Goal: Ask a question

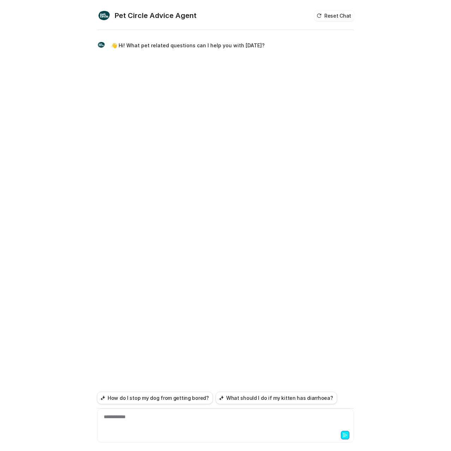
click at [218, 144] on div "**********" at bounding box center [225, 241] width 257 height 420
click at [135, 428] on div "**********" at bounding box center [226, 422] width 254 height 16
paste div
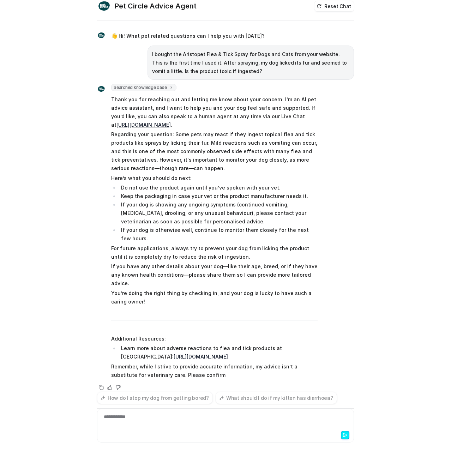
scroll to position [18, 0]
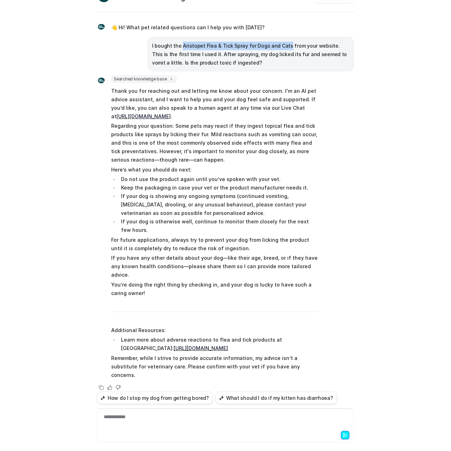
drag, startPoint x: 177, startPoint y: 45, endPoint x: 281, endPoint y: 46, distance: 103.5
click at [281, 46] on p "I bought the Aristopet Flea & Tick Spray for Dogs and Cats from your website. T…" at bounding box center [250, 54] width 197 height 25
copy p "Aristopet Flea & Tick Spray for Dogs and Cats"
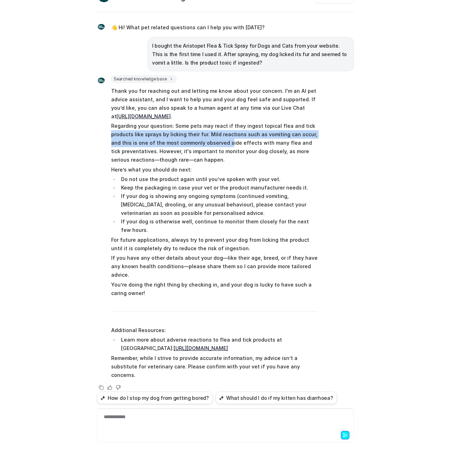
drag, startPoint x: 273, startPoint y: 134, endPoint x: 312, endPoint y: 136, distance: 38.6
click at [313, 130] on p "Regarding your question: Some pets may react if they ingest topical flea and ti…" at bounding box center [214, 143] width 207 height 42
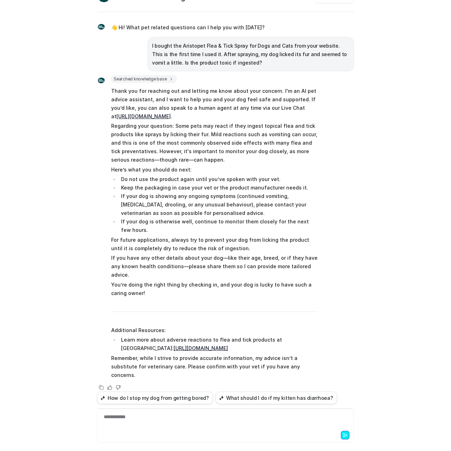
click at [242, 141] on p "Regarding your question: Some pets may react if they ingest topical flea and ti…" at bounding box center [214, 143] width 207 height 42
drag, startPoint x: 184, startPoint y: 190, endPoint x: 261, endPoint y: 188, distance: 76.7
click at [261, 188] on li "Keep the packaging in case your vet or the product manufacturer needs it." at bounding box center [218, 188] width 199 height 8
click at [258, 189] on li "Keep the packaging in case your vet or the product manufacturer needs it." at bounding box center [218, 188] width 199 height 8
drag, startPoint x: 279, startPoint y: 197, endPoint x: 276, endPoint y: 198, distance: 3.7
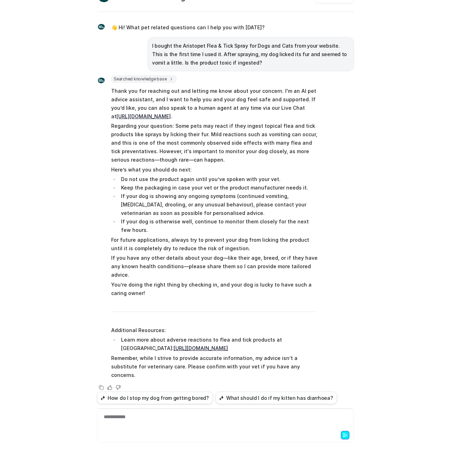
click at [279, 198] on li "If your dog is showing any ongoing symptoms (continued vomiting, [MEDICAL_DATA]…" at bounding box center [218, 204] width 199 height 25
drag, startPoint x: 277, startPoint y: 198, endPoint x: 201, endPoint y: 208, distance: 75.9
click at [201, 208] on li "If your dog is showing any ongoing symptoms (continued vomiting, [MEDICAL_DATA]…" at bounding box center [218, 204] width 199 height 25
copy li "[MEDICAL_DATA], drooling, or any unusual behaviour)"
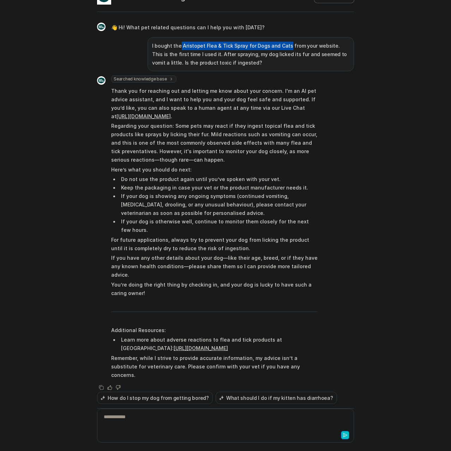
drag, startPoint x: 175, startPoint y: 46, endPoint x: 280, endPoint y: 38, distance: 105.3
click at [280, 38] on div "I bought the Aristopet Flea & Tick Spray for Dogs and Cats from your website. T…" at bounding box center [251, 54] width 207 height 34
copy p "Aristopet Flea & Tick Spray for Dogs and Cats"
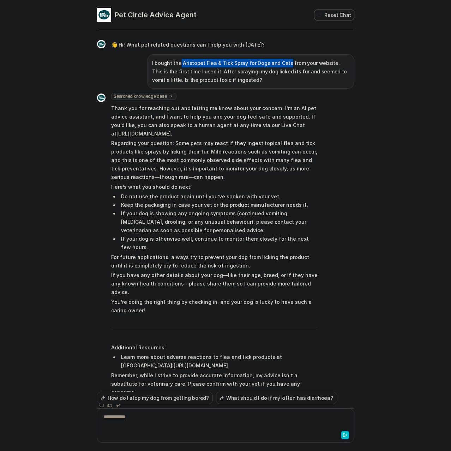
scroll to position [0, 0]
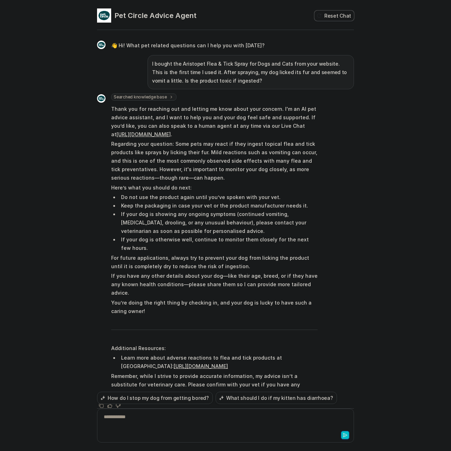
click at [333, 229] on div "Searched knowledge base search_queries : [ "Aristopet Flea & Tick Spray toxicit…" at bounding box center [225, 252] width 257 height 317
